Goal: Information Seeking & Learning: Learn about a topic

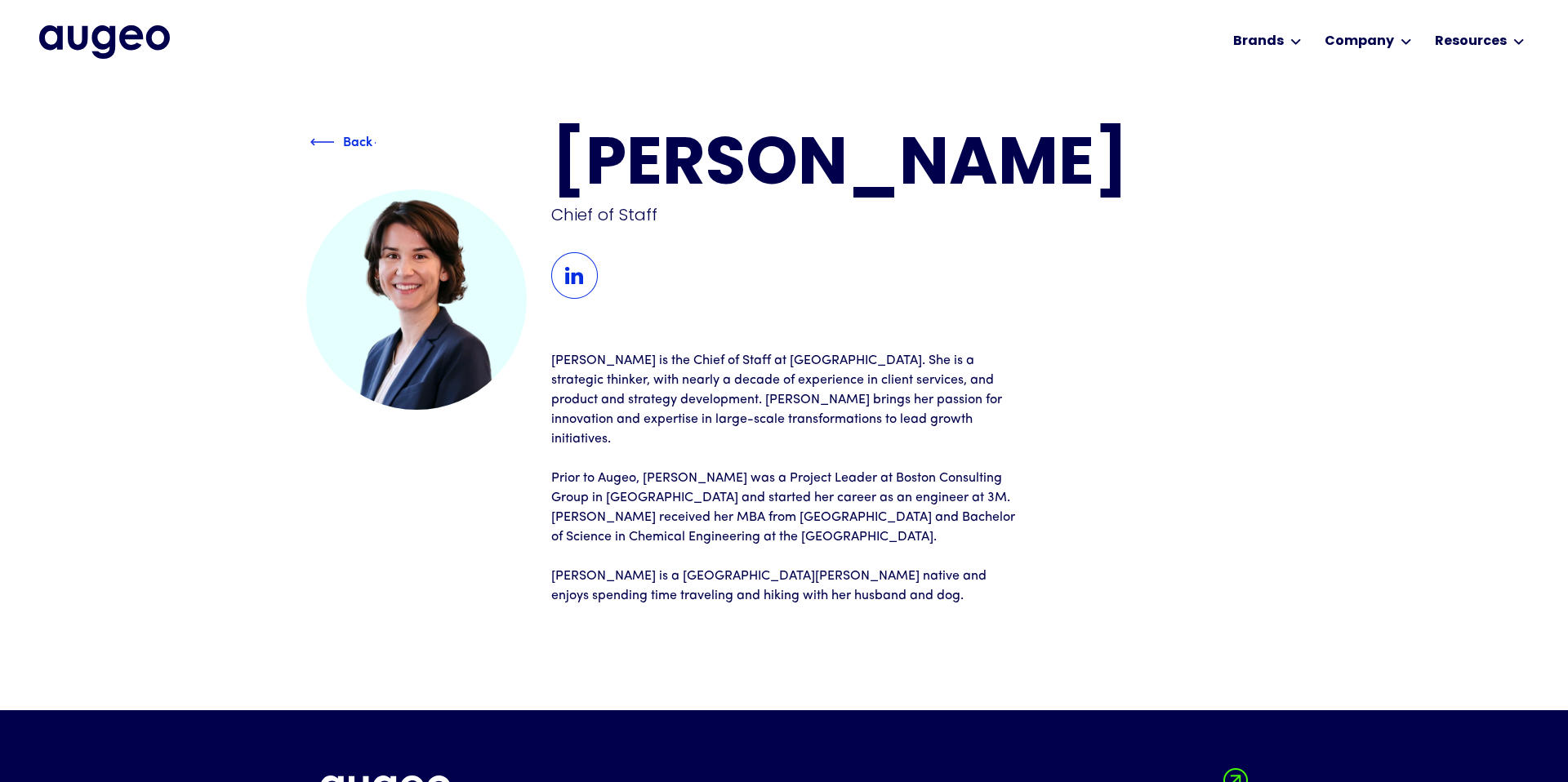
click at [361, 139] on div "Back" at bounding box center [357, 140] width 29 height 20
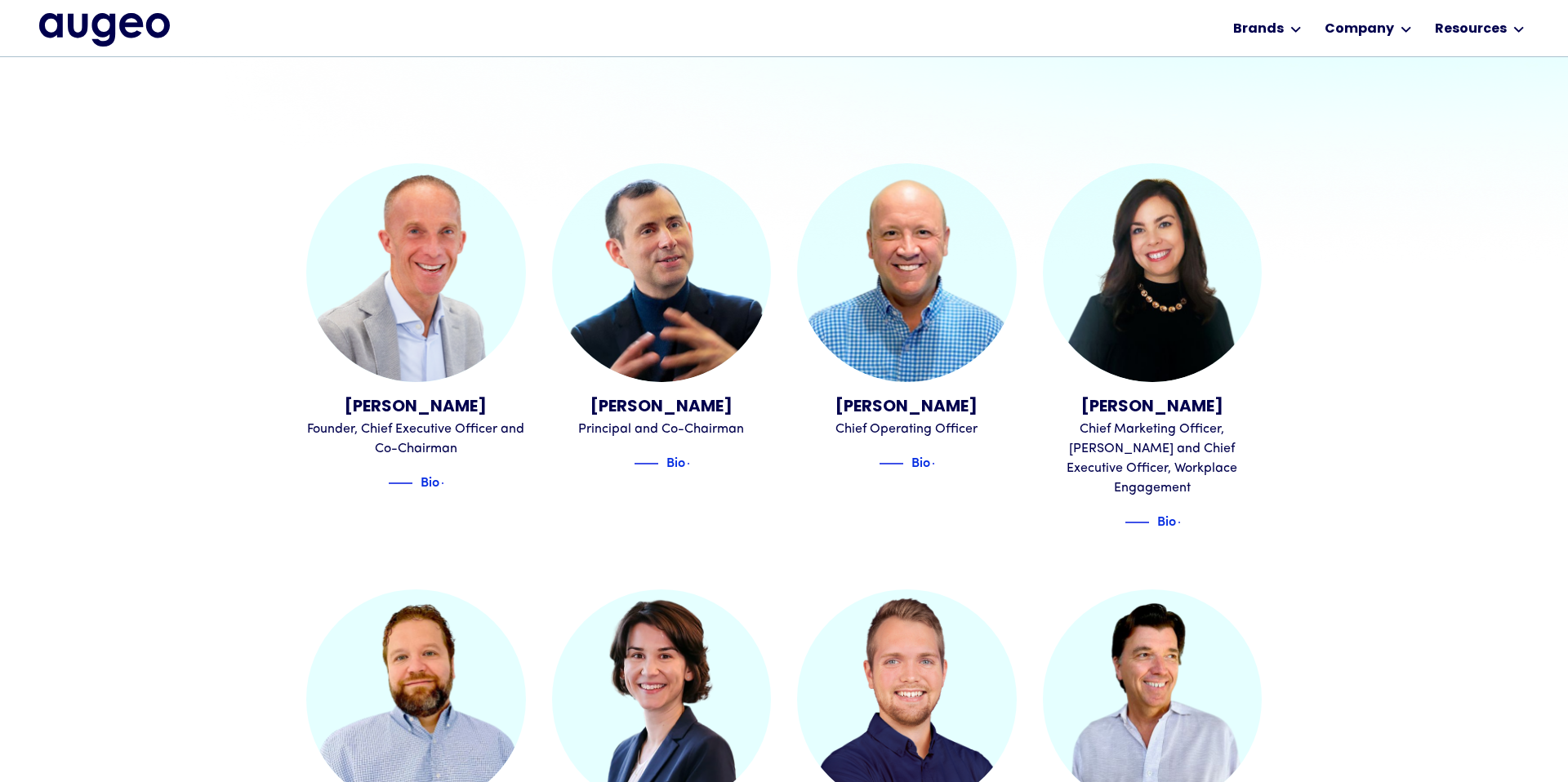
scroll to position [474, 0]
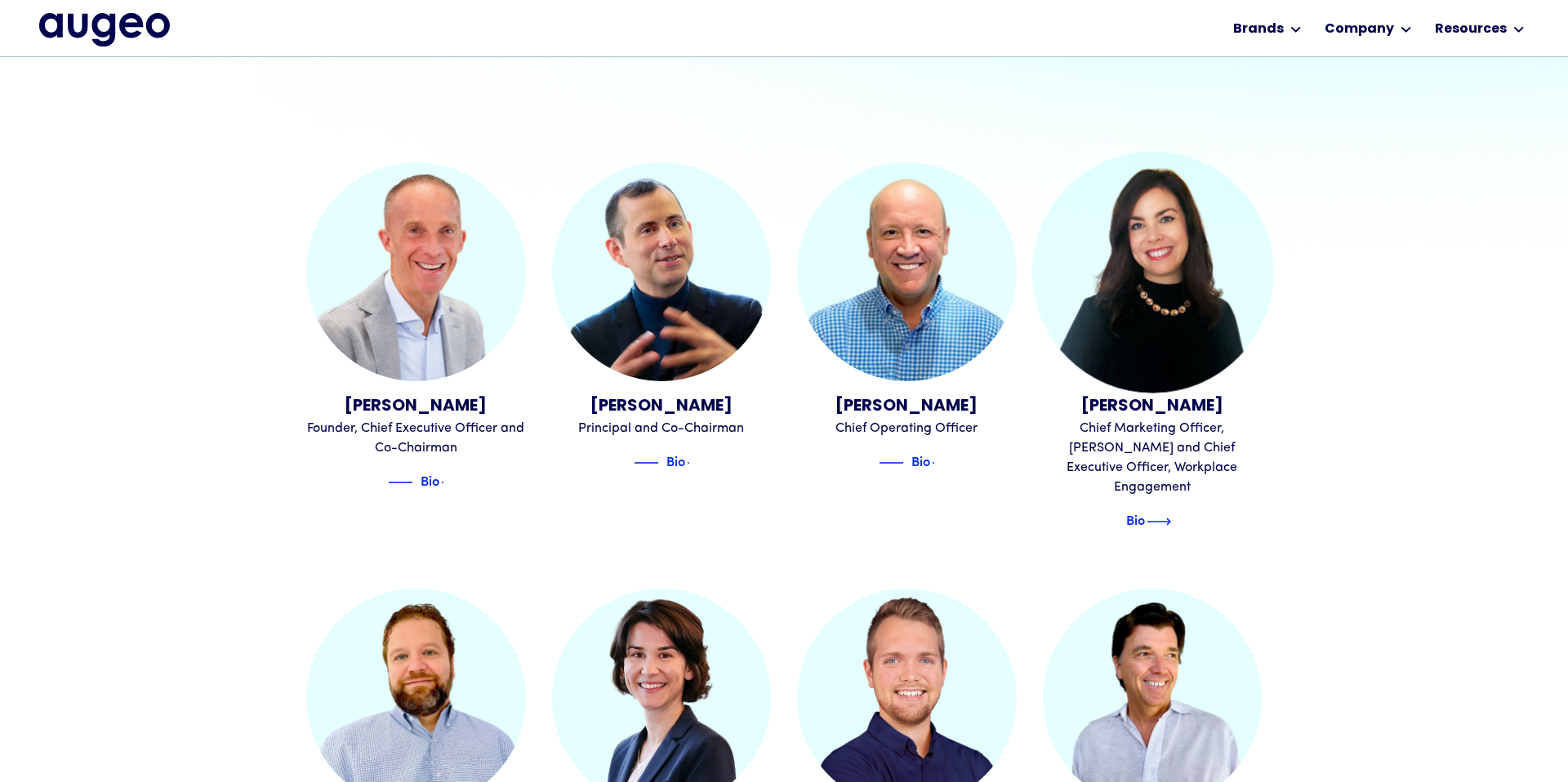
click at [1145, 510] on div "Bio" at bounding box center [1136, 519] width 19 height 20
